Goal: Manage account settings

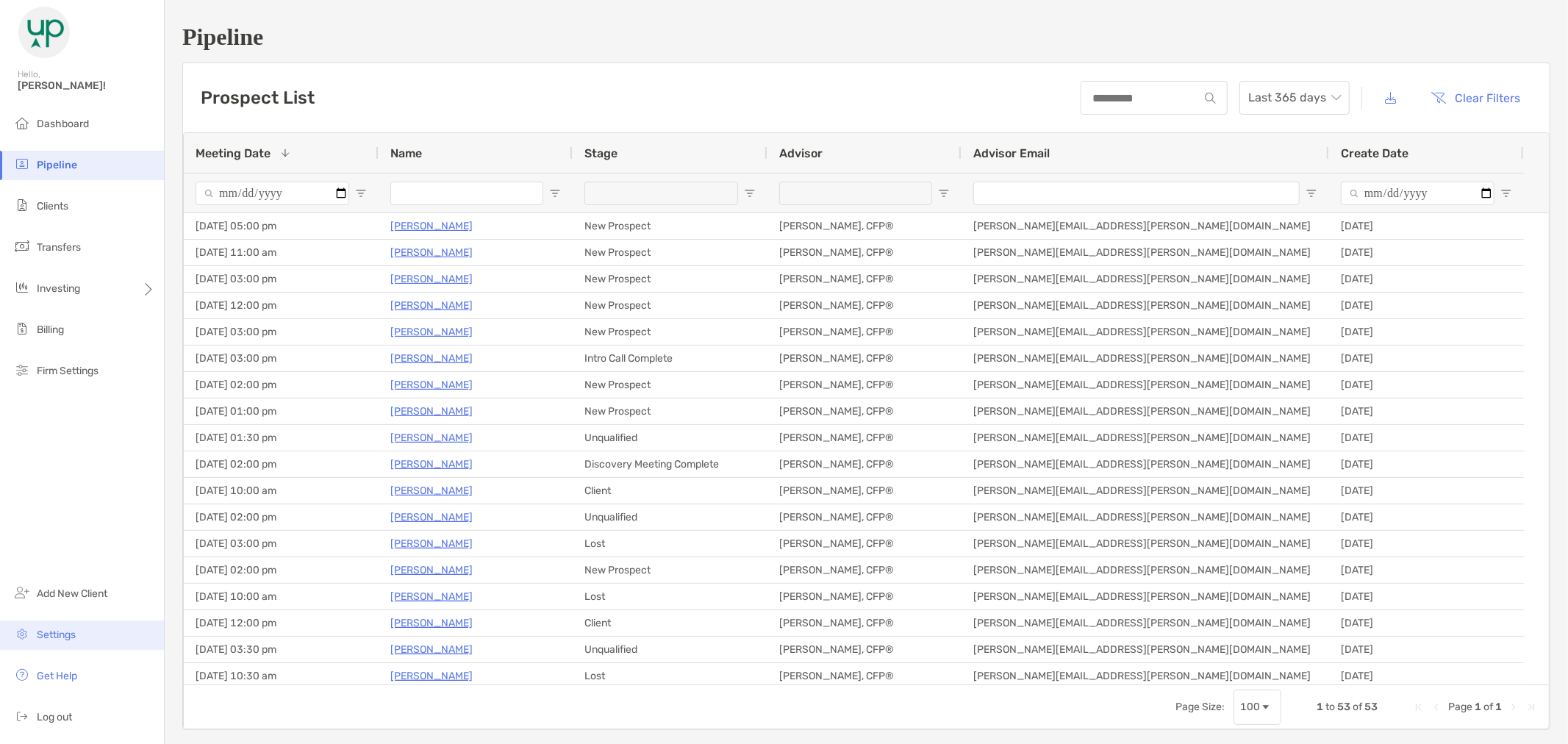
click at [79, 629] on li "Settings" at bounding box center [82, 635] width 164 height 29
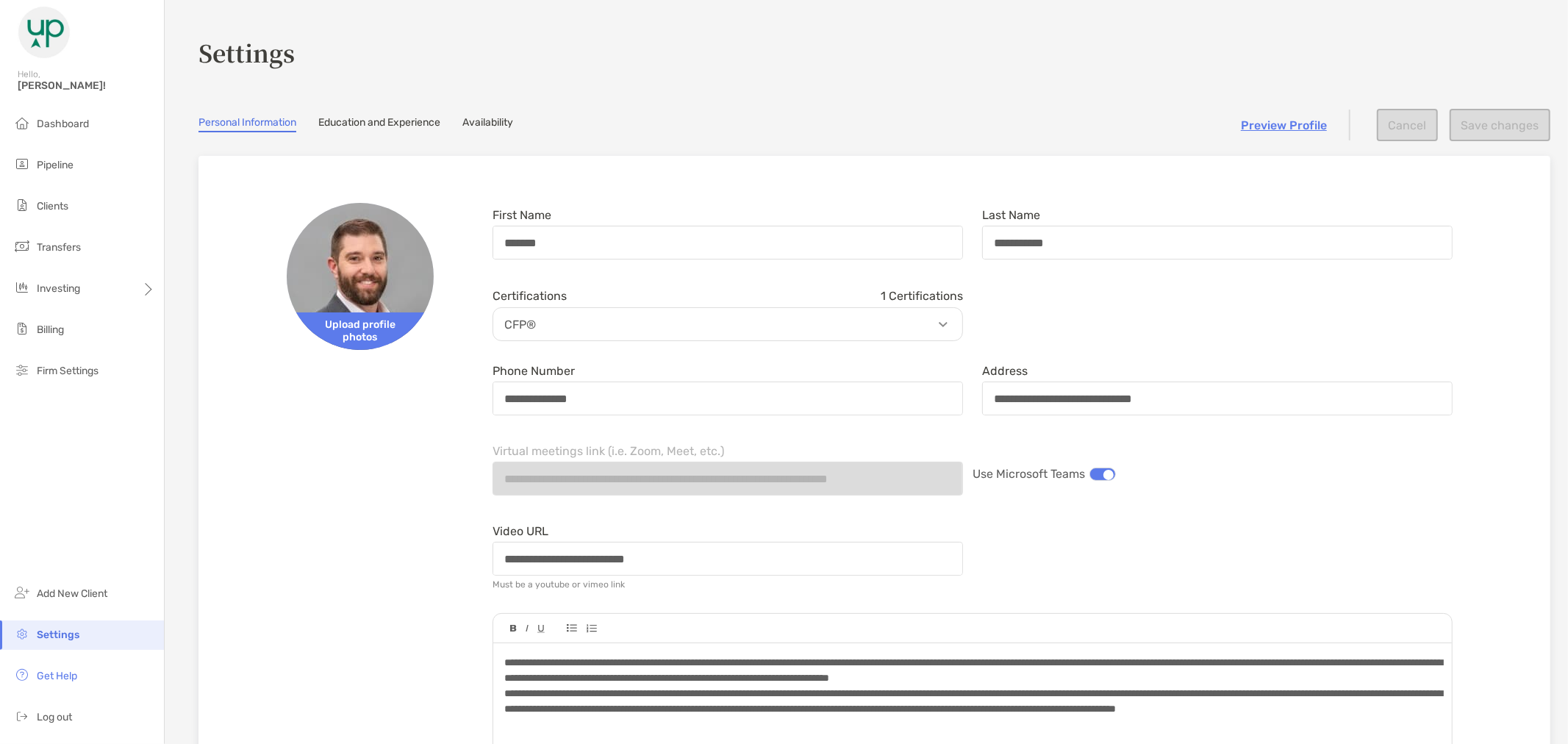
click at [472, 126] on link "Availability" at bounding box center [488, 124] width 51 height 16
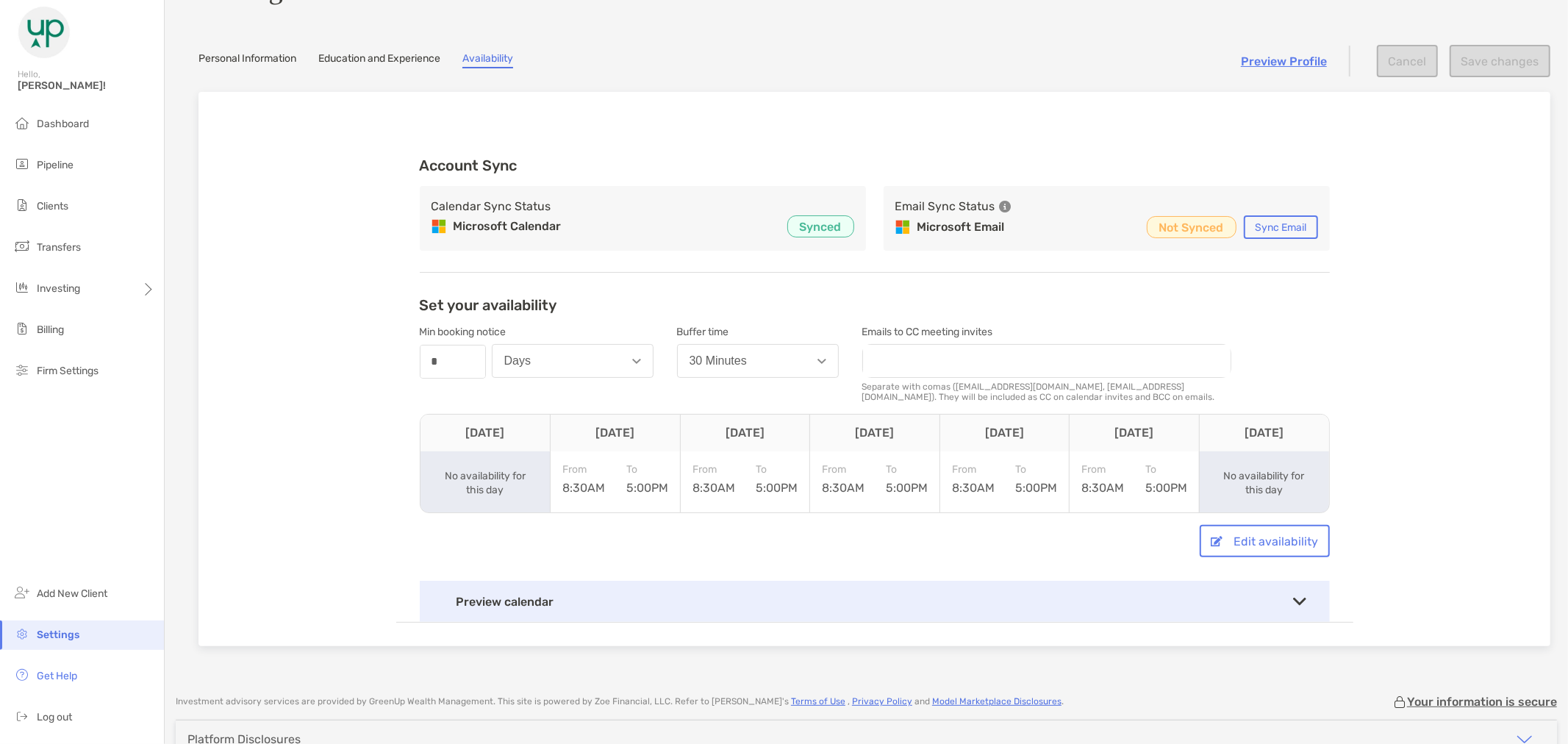
scroll to position [149, 0]
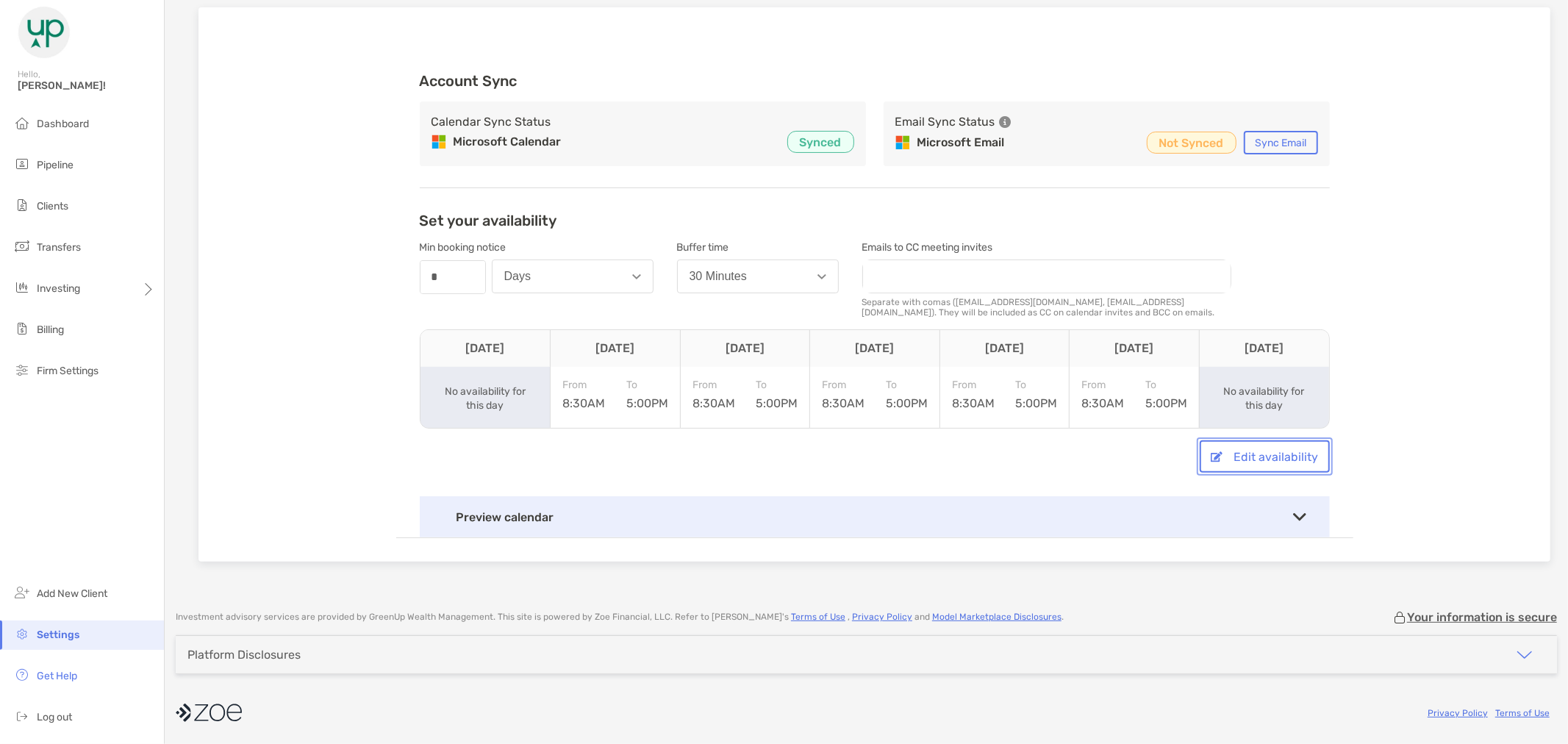
click at [1241, 447] on button "Edit availability" at bounding box center [1265, 457] width 131 height 33
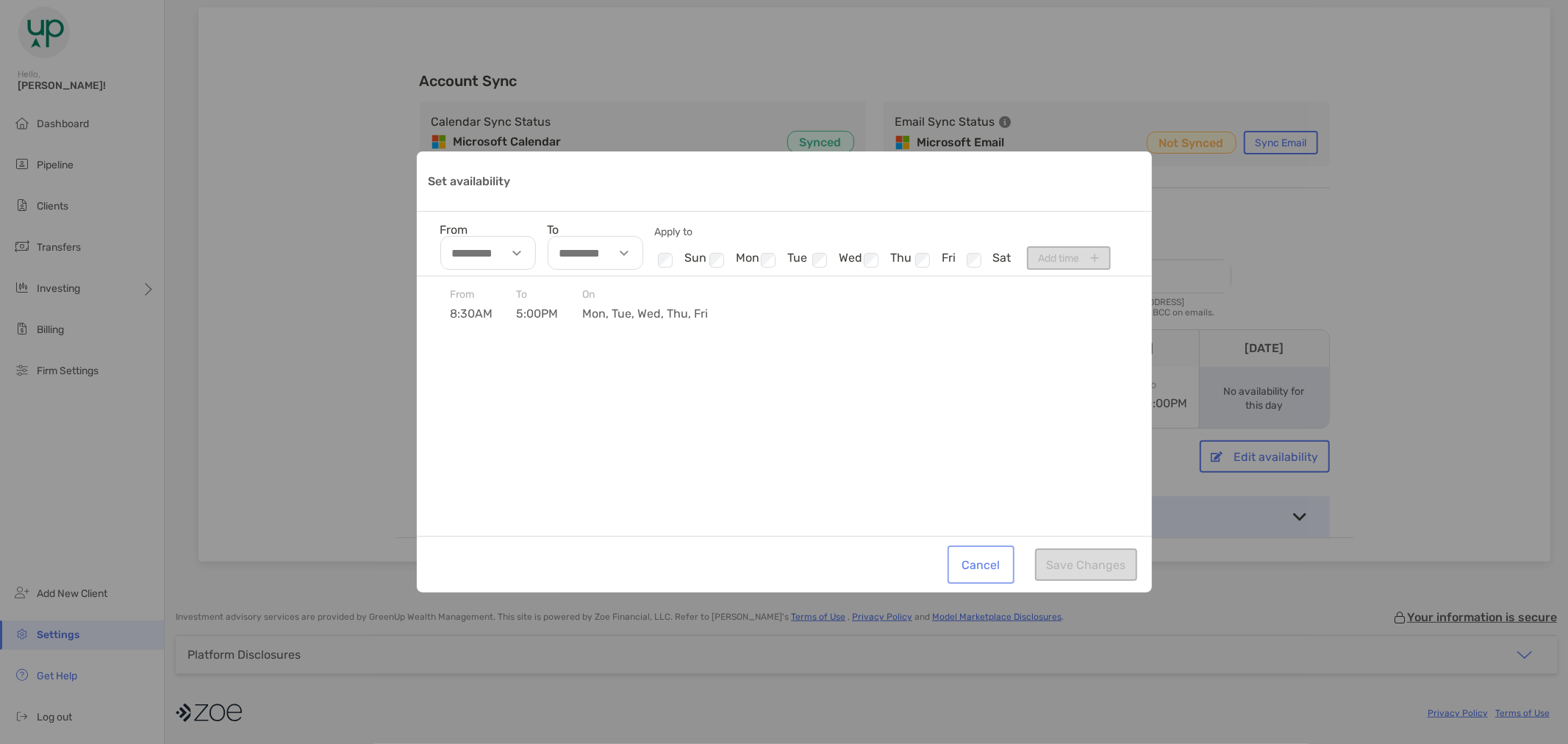
click at [991, 574] on button "Cancel" at bounding box center [981, 565] width 61 height 33
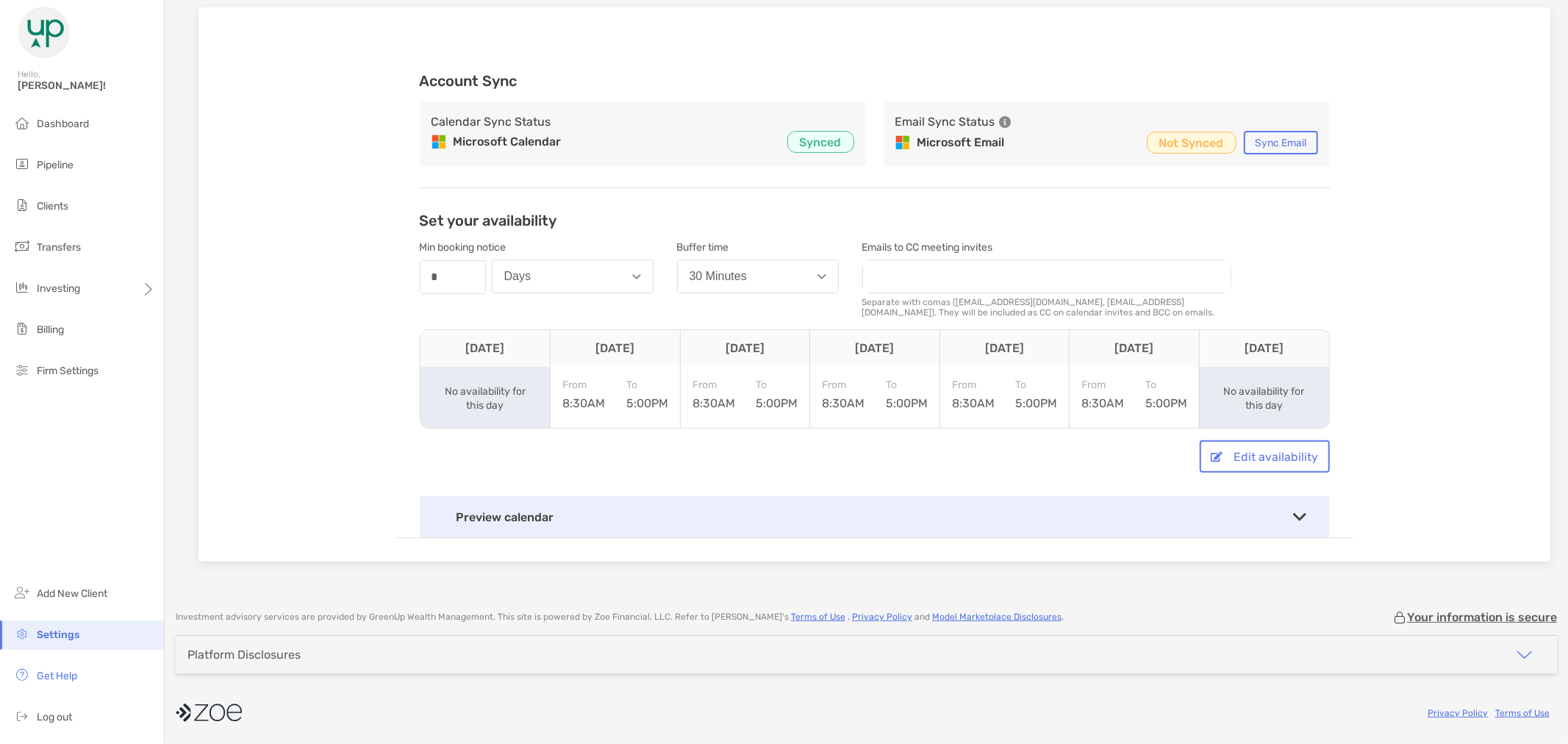
click at [1278, 512] on div "Preview calendar" at bounding box center [875, 517] width 910 height 41
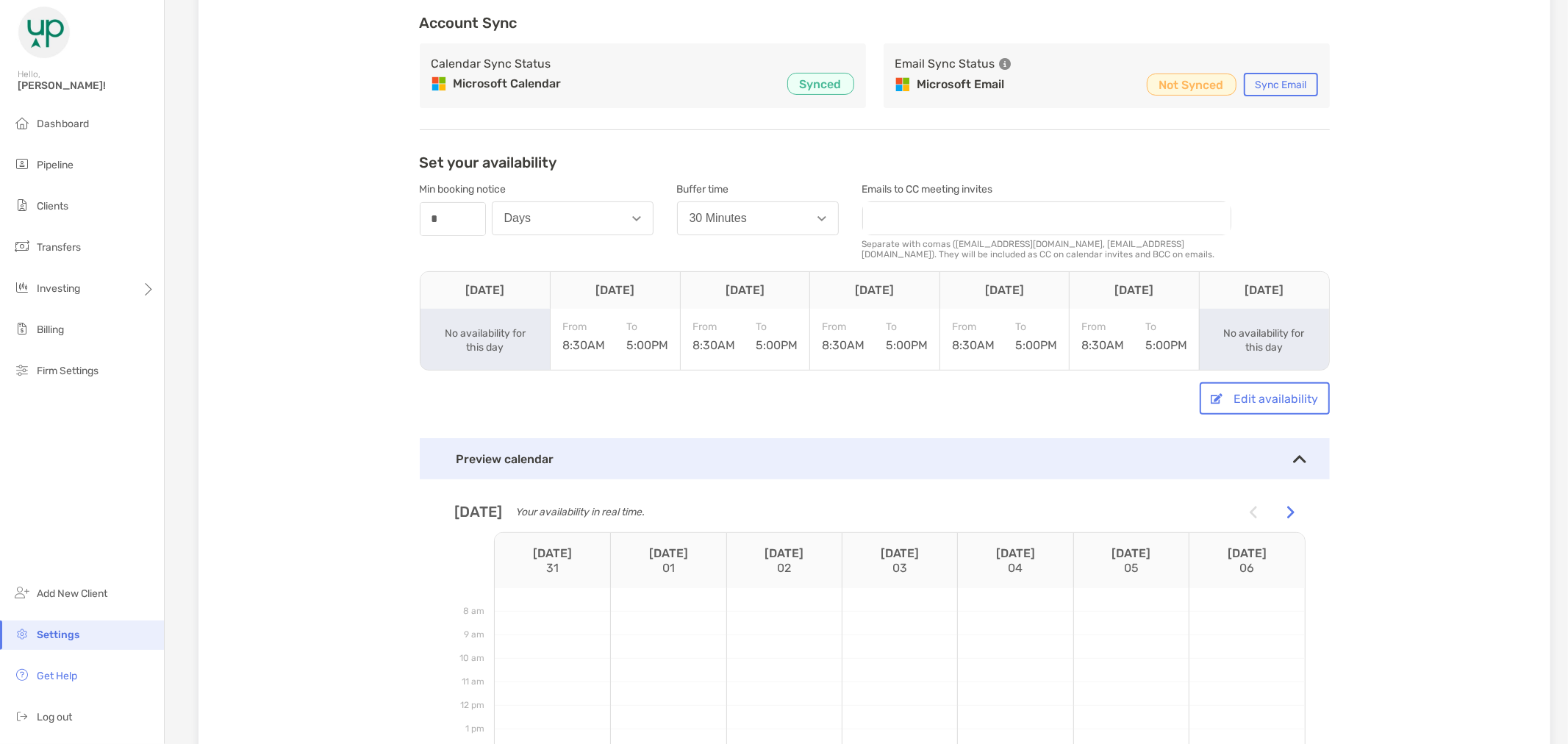
scroll to position [475, 0]
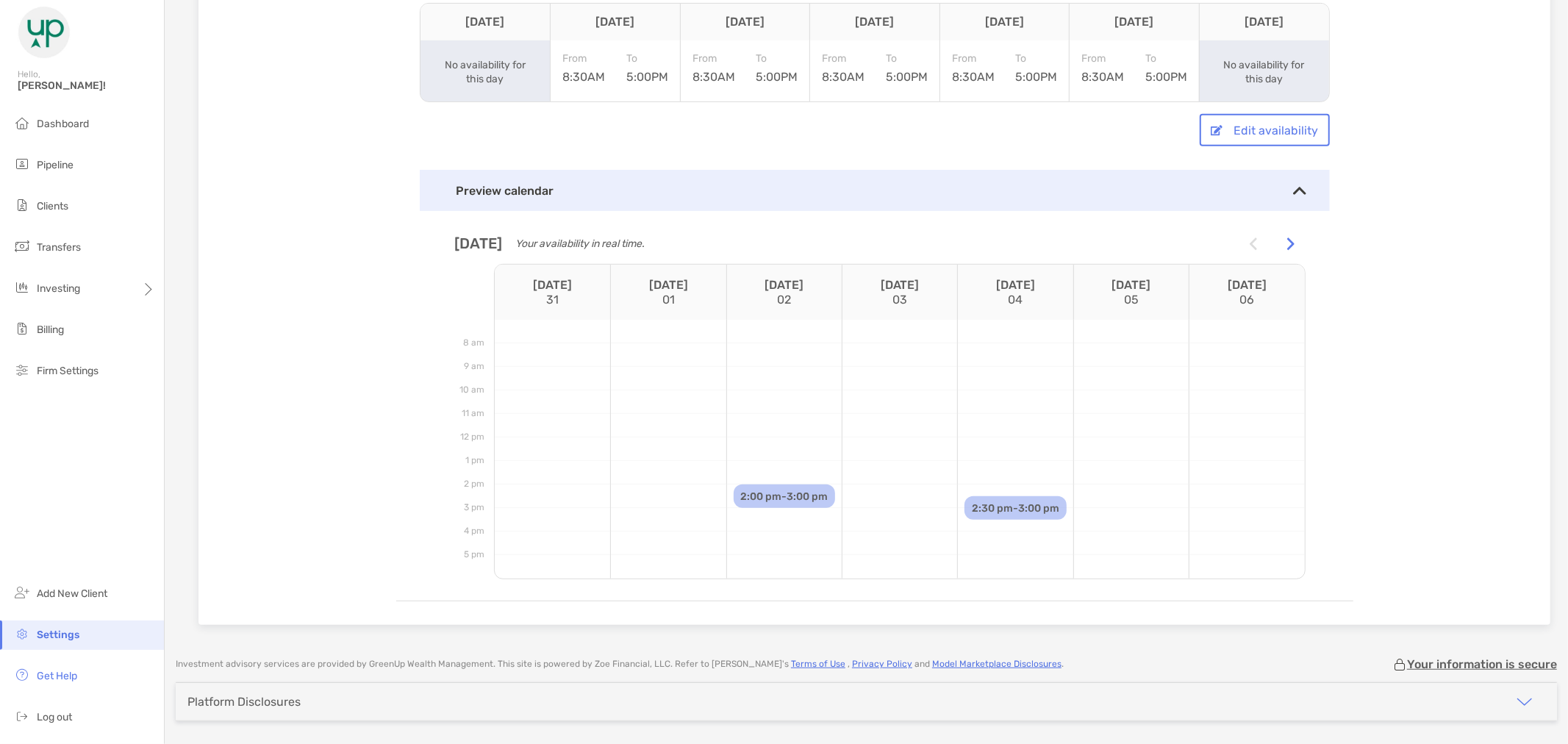
click at [1289, 241] on div at bounding box center [1291, 243] width 29 height 29
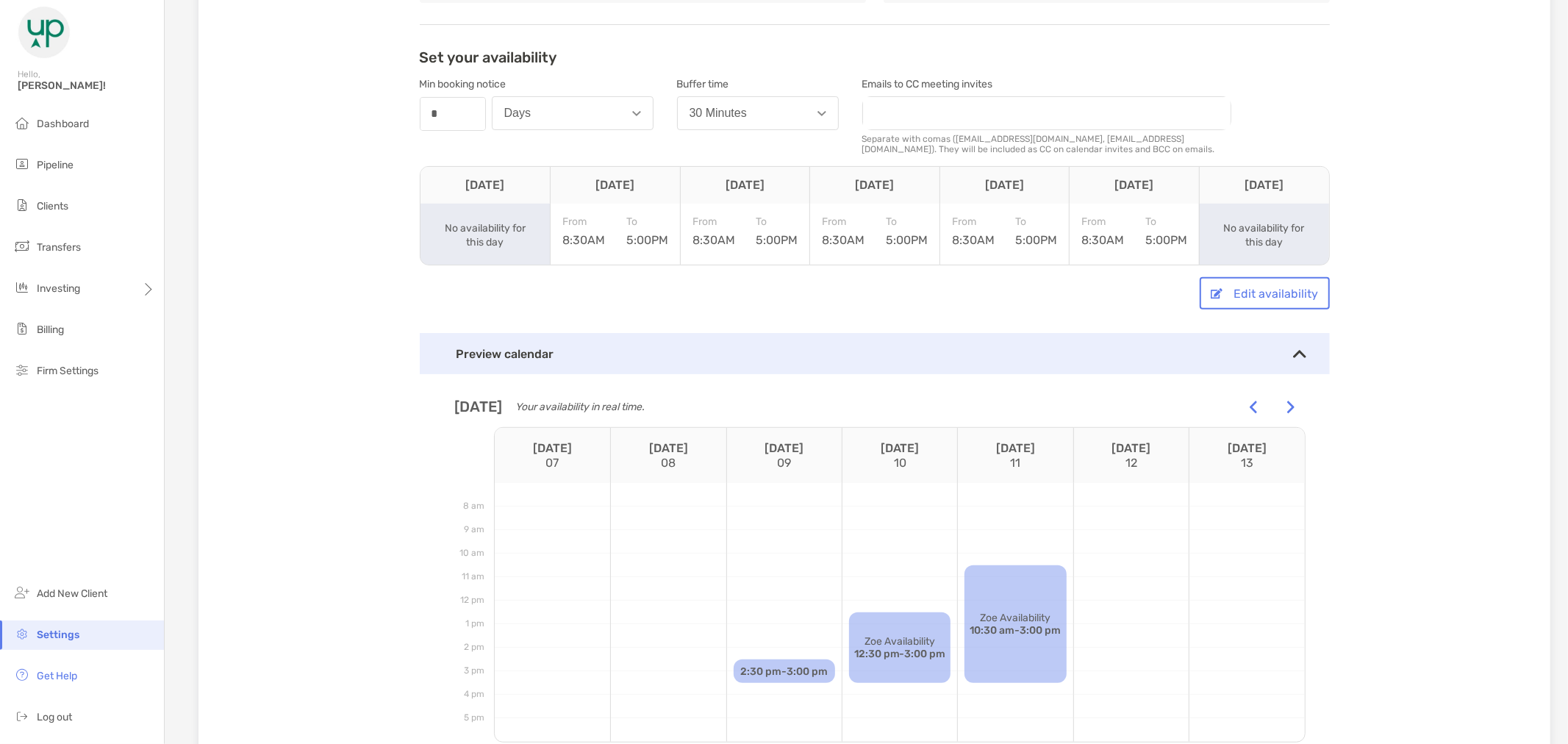
scroll to position [393, 0]
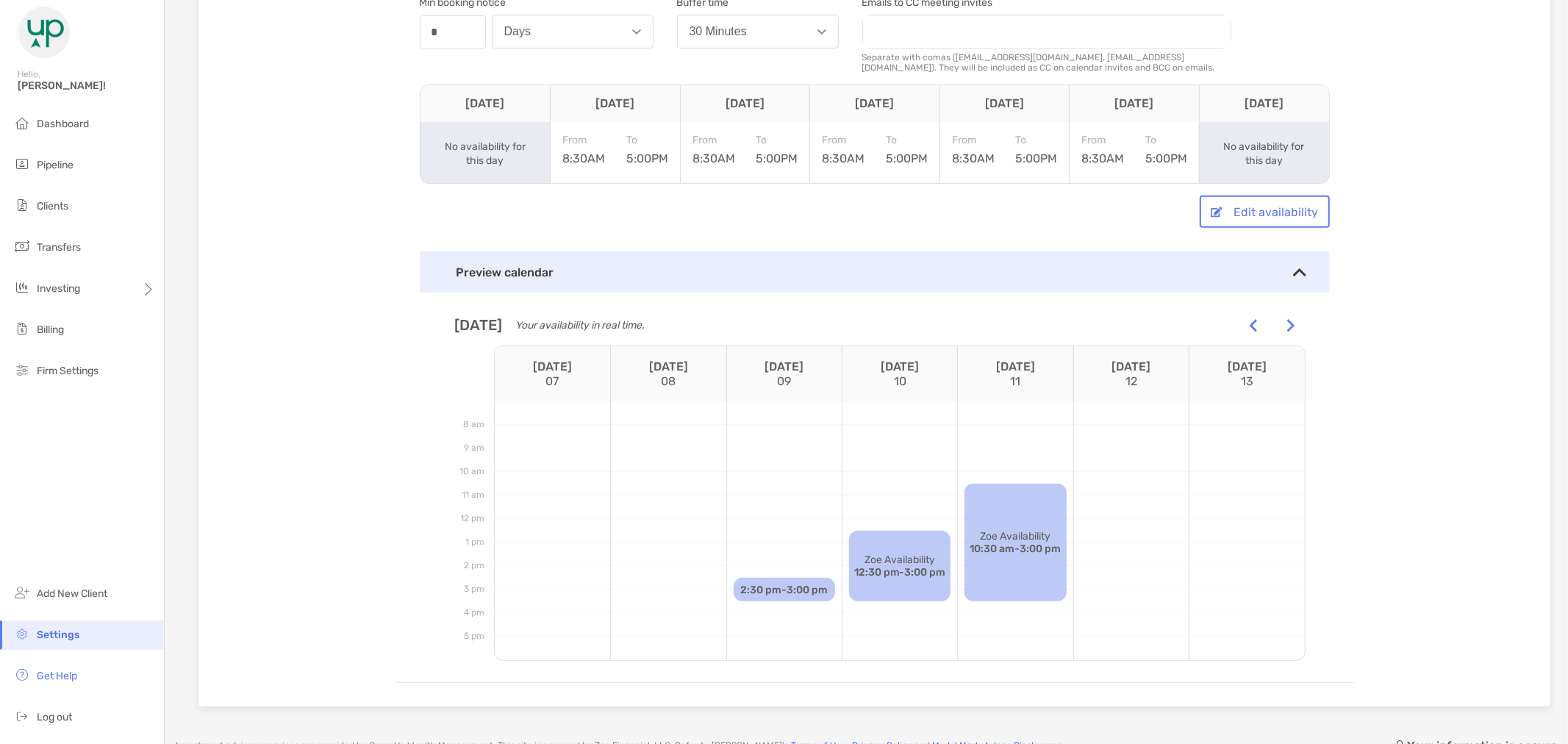
click at [1287, 319] on img at bounding box center [1291, 325] width 7 height 14
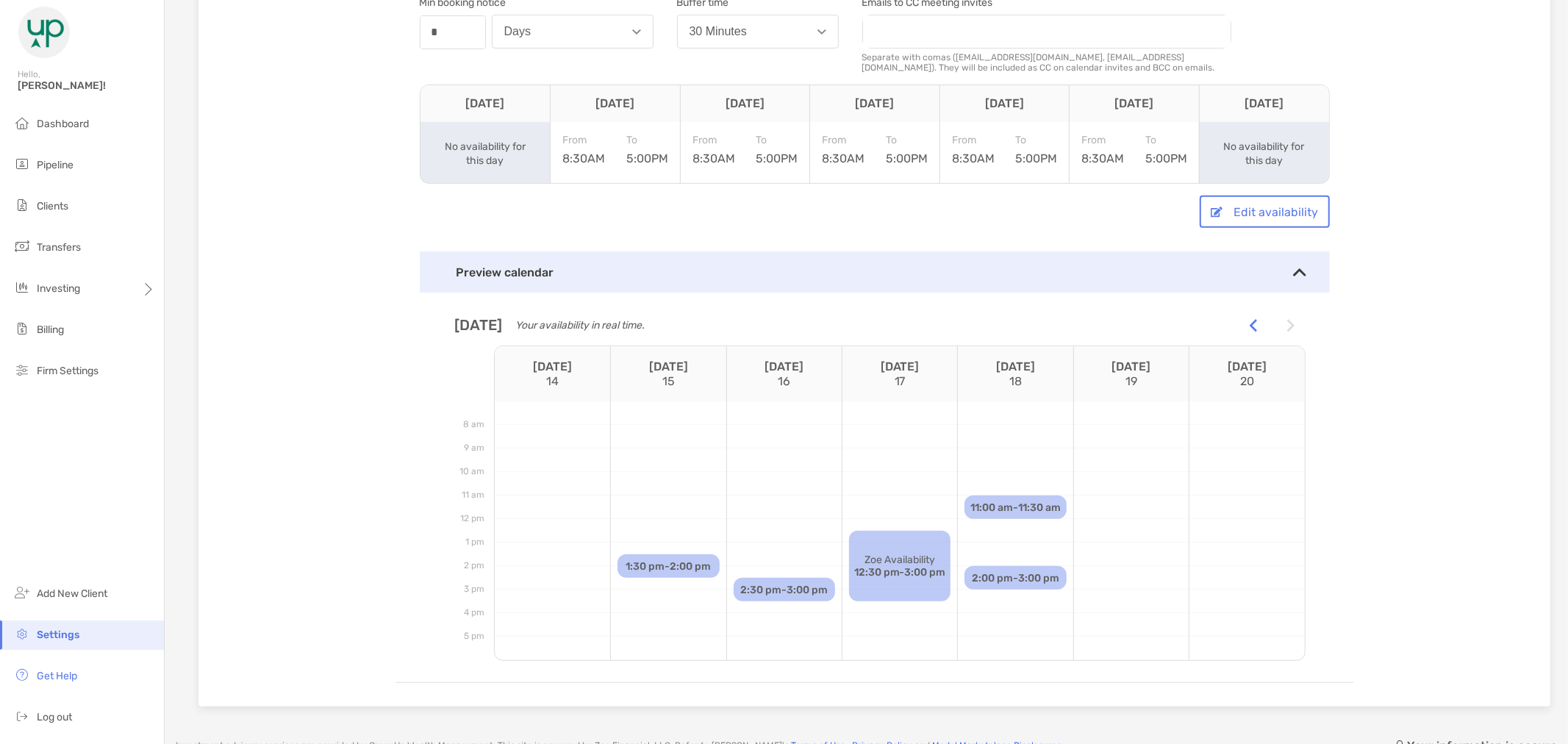
click at [1250, 321] on img at bounding box center [1253, 325] width 7 height 14
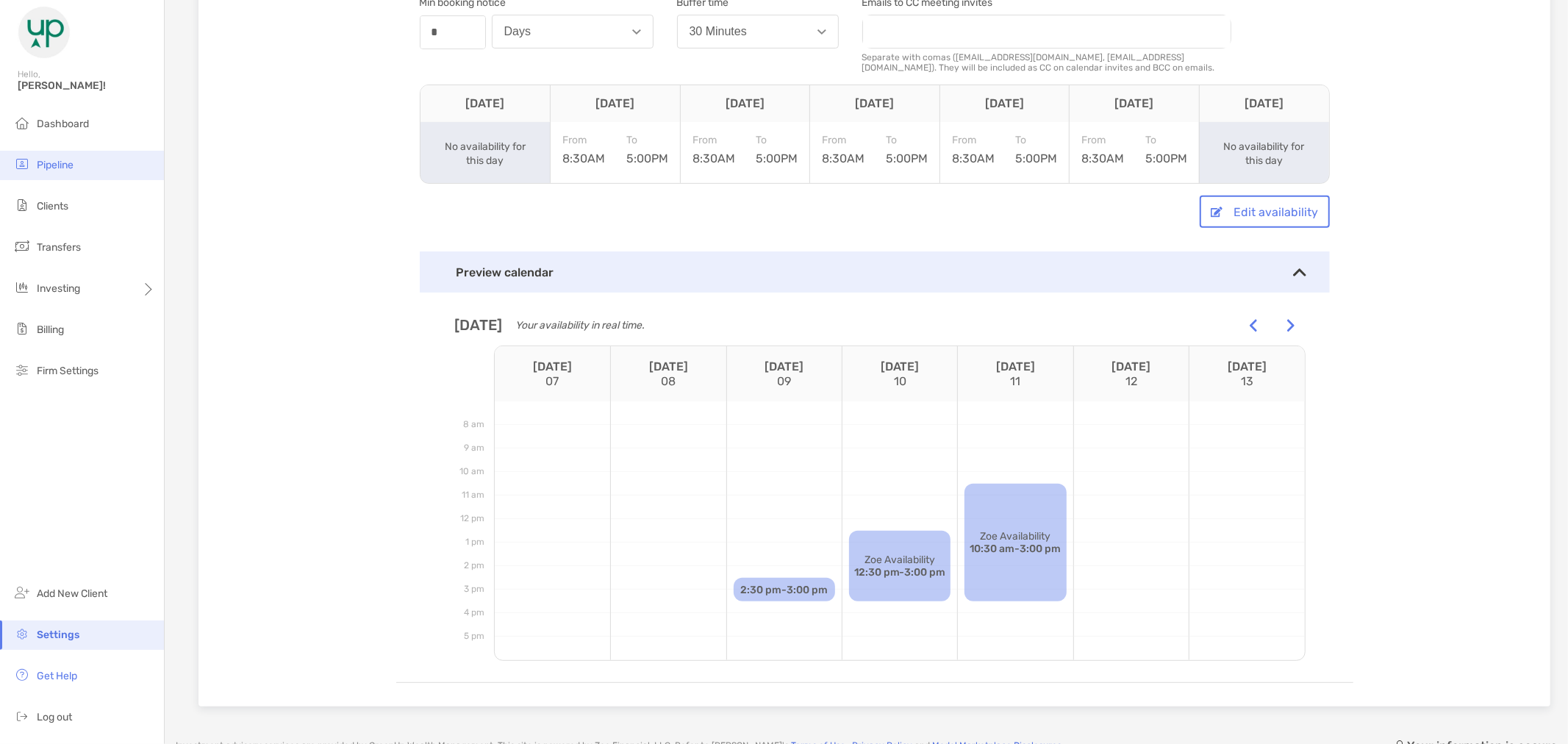
click at [96, 159] on li "Pipeline" at bounding box center [82, 165] width 164 height 29
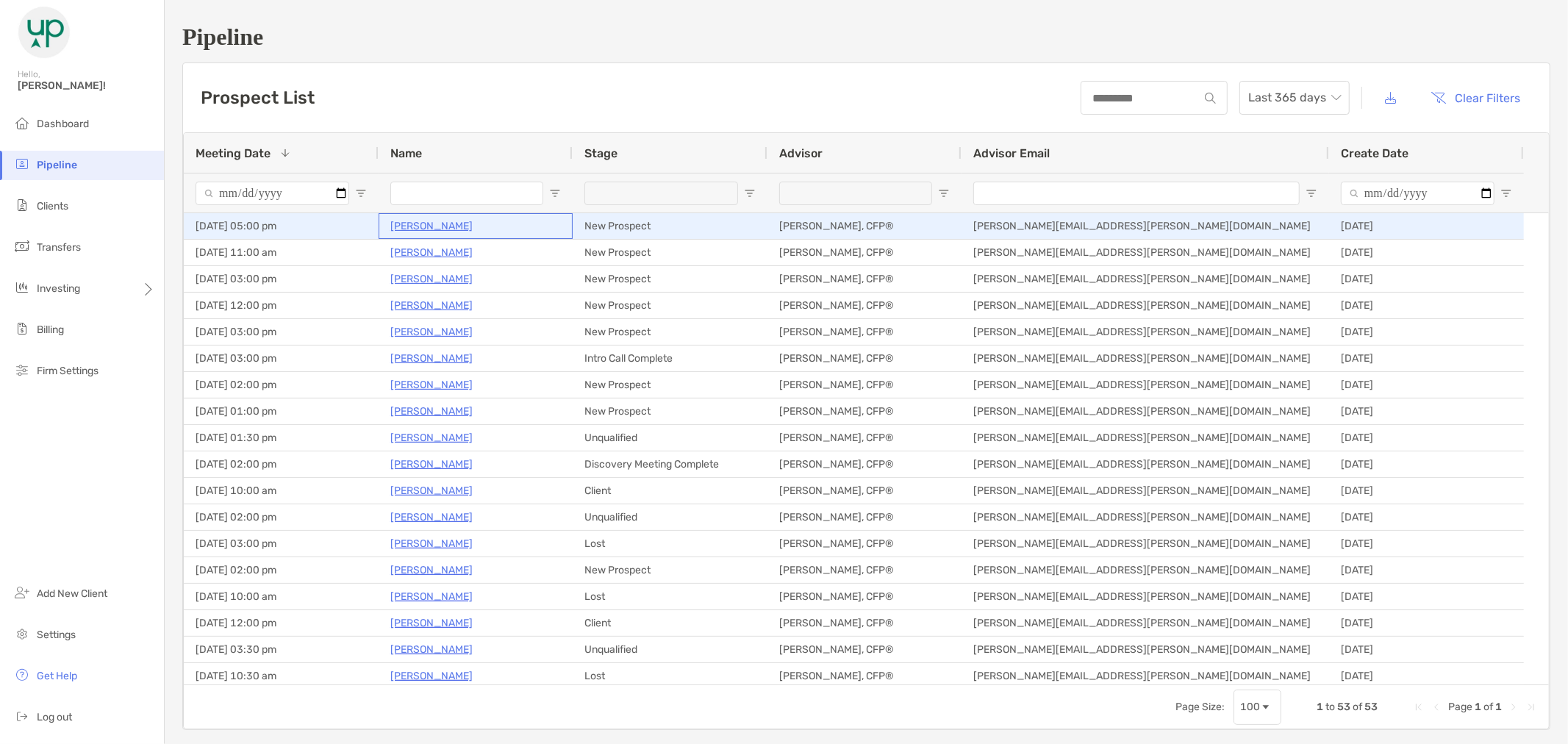
click at [415, 227] on p "[PERSON_NAME]" at bounding box center [431, 226] width 82 height 18
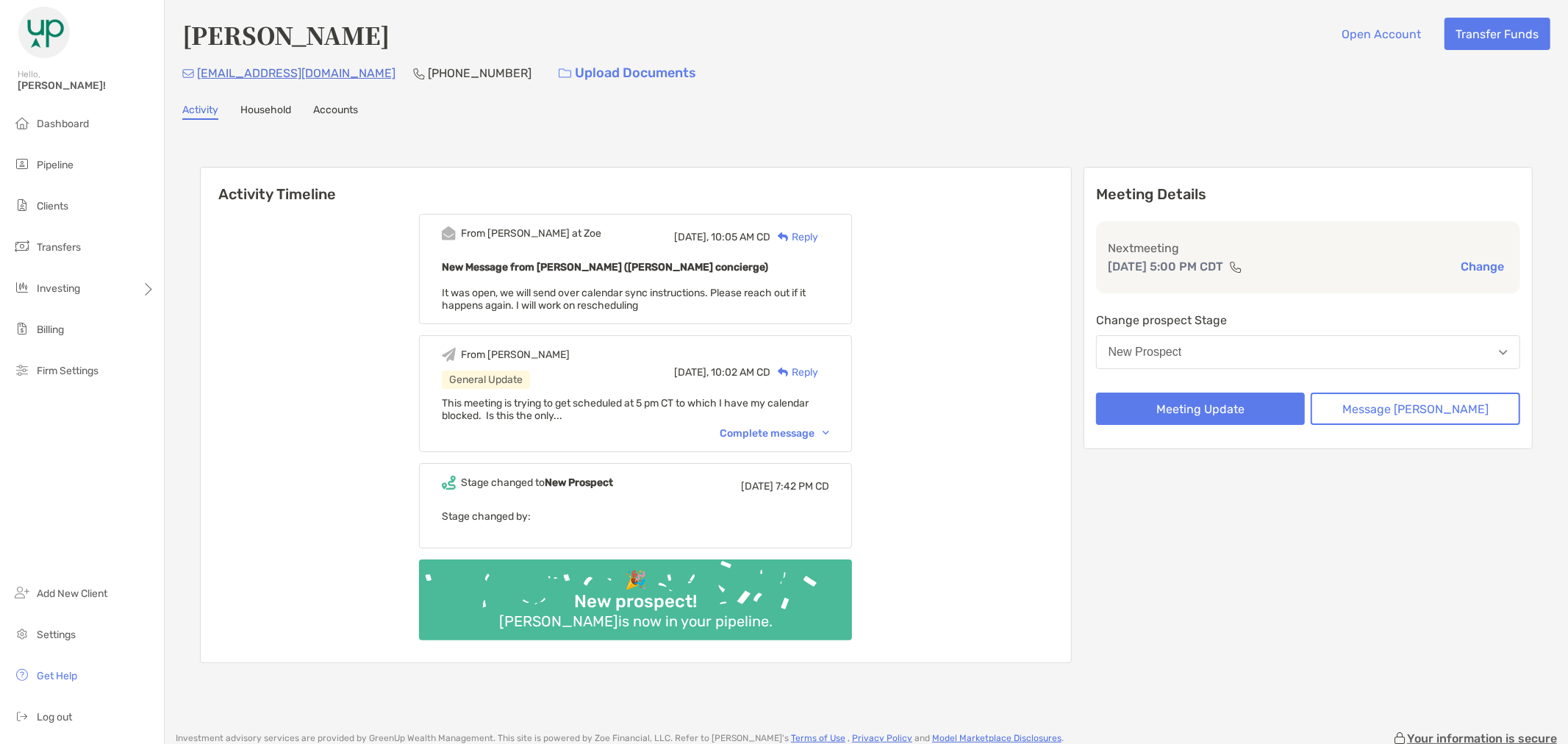
click at [958, 103] on div "Activity Household Accounts" at bounding box center [866, 111] width 1369 height 16
click at [829, 430] on img at bounding box center [826, 432] width 6 height 5
